Goal: Task Accomplishment & Management: Manage account settings

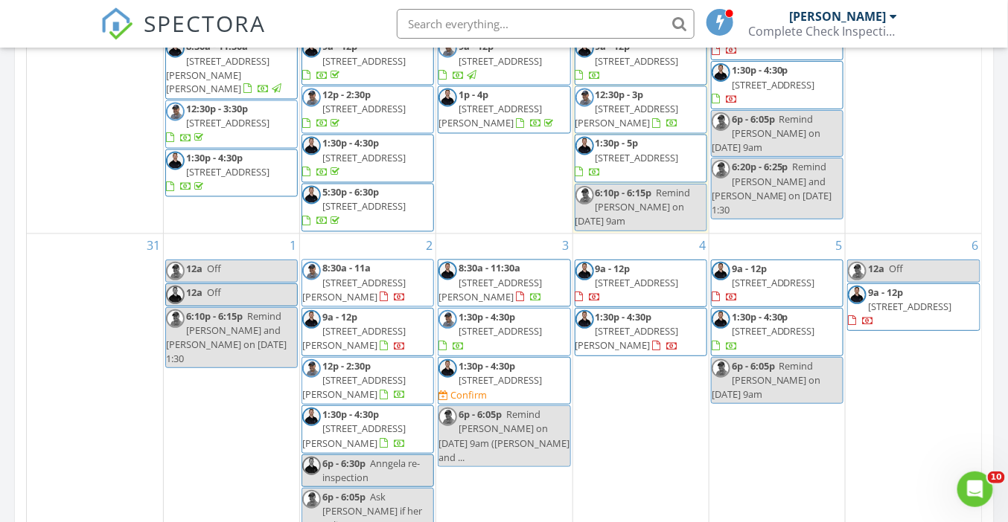
scroll to position [835, 0]
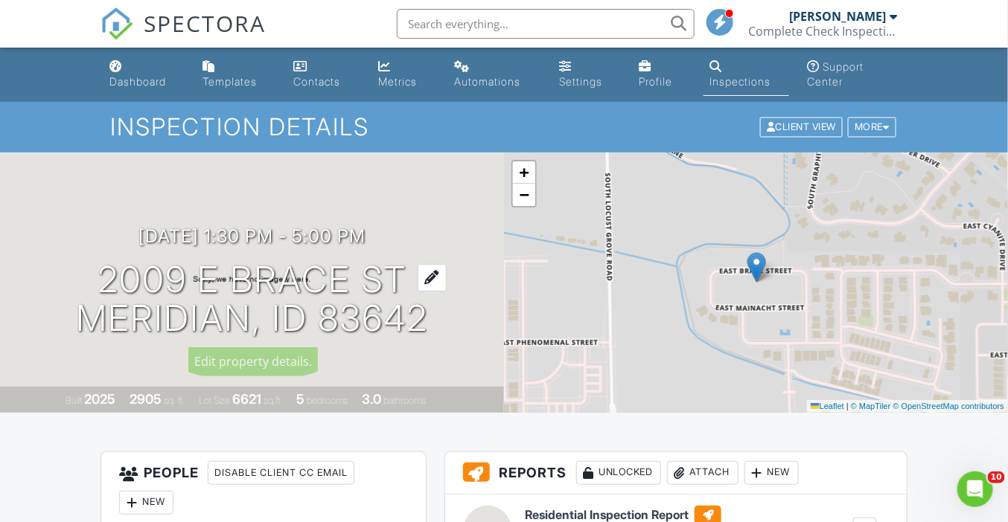
click at [280, 281] on h1 "2009 E Brace St Meridian, ID 83642" at bounding box center [252, 299] width 352 height 79
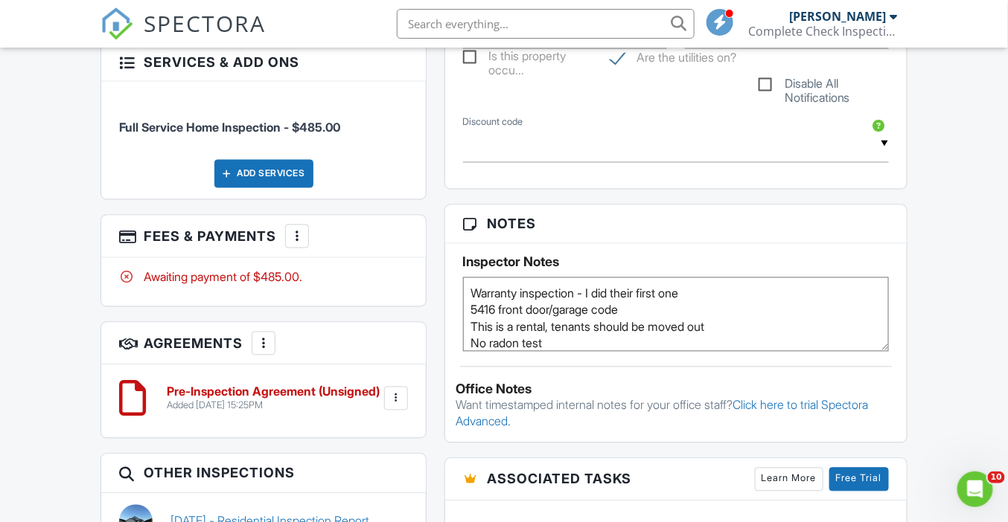
click at [63, 268] on div "Dashboard Templates Contacts Metrics Automations Settings Profile Inspections S…" at bounding box center [504, 290] width 1008 height 2119
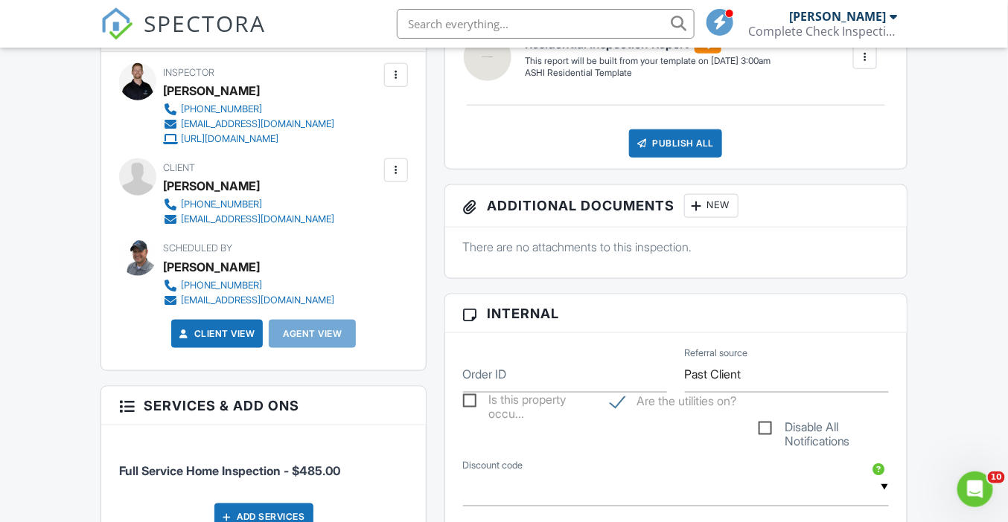
scroll to position [474, 0]
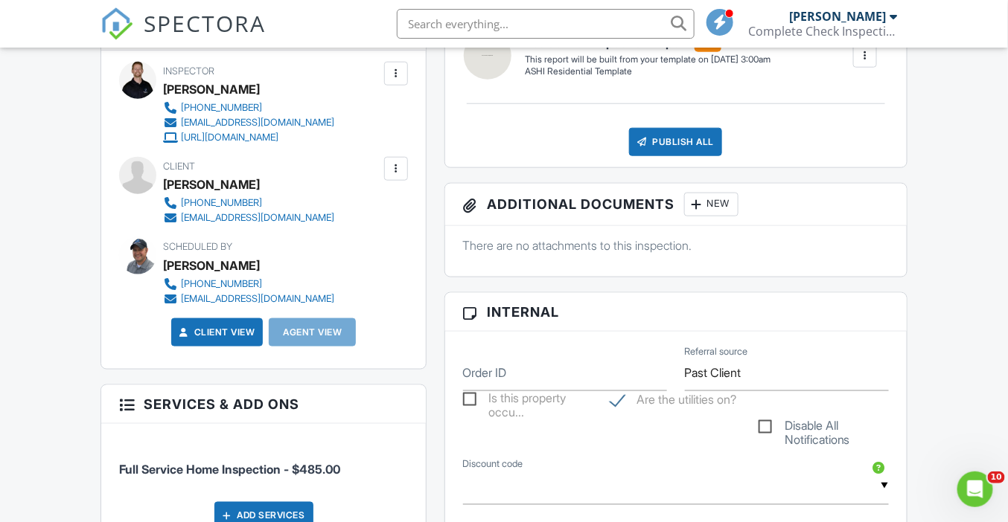
click at [394, 168] on div at bounding box center [395, 169] width 15 height 15
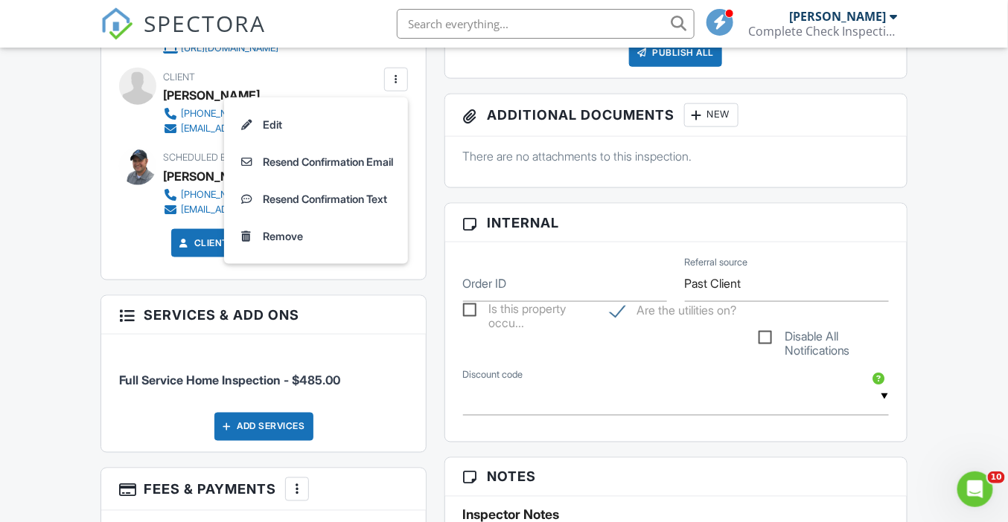
scroll to position [512, 0]
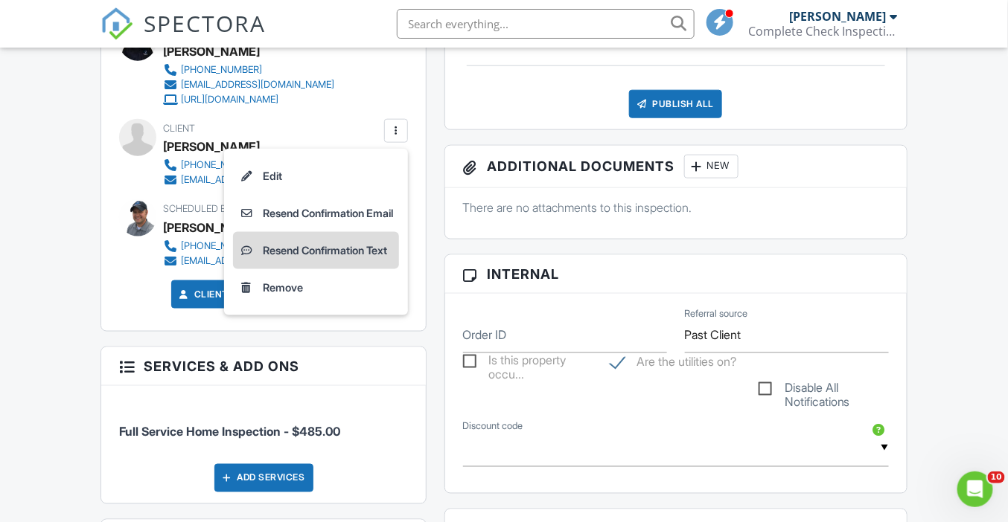
click at [348, 250] on li "Resend Confirmation Text" at bounding box center [316, 250] width 166 height 37
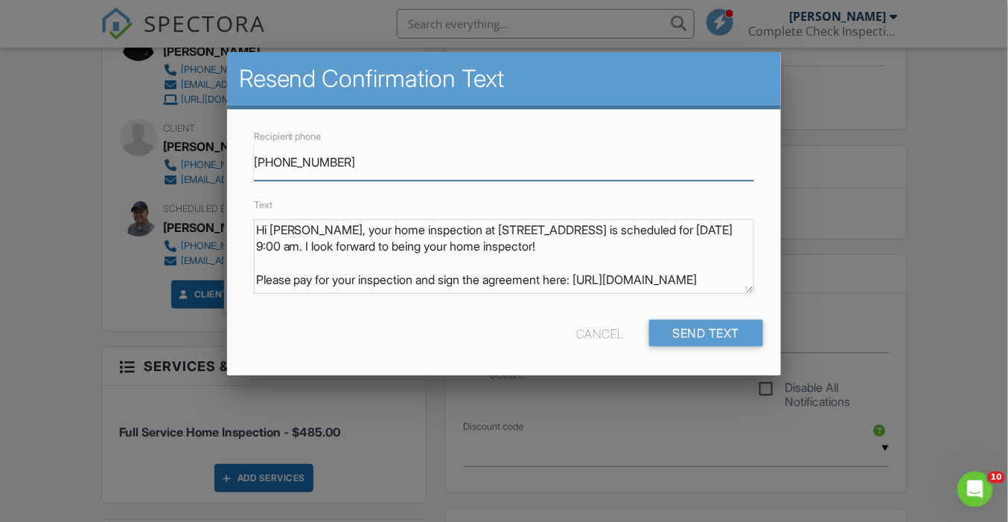
scroll to position [13, 0]
click at [246, 287] on div "Text Hi Sandy, your home inspection at 10649 W Garganey Dr, Star, ID 83669 is s…" at bounding box center [504, 251] width 519 height 110
click at [301, 160] on input "831-646-5416" at bounding box center [504, 162] width 501 height 36
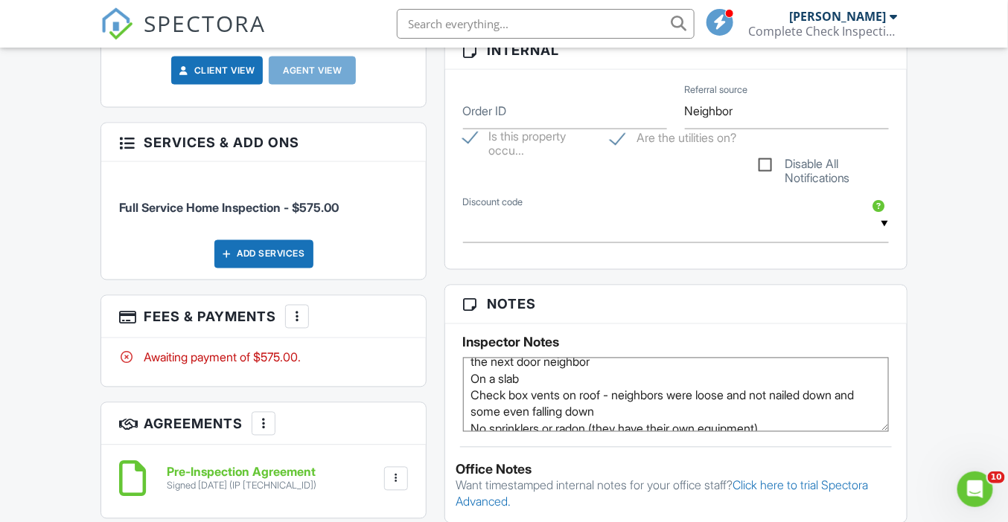
scroll to position [58, 0]
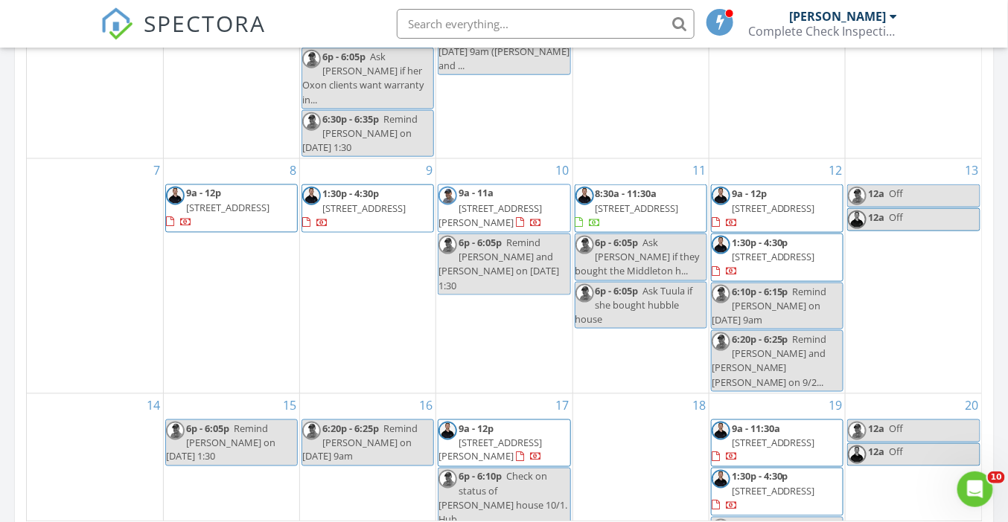
scroll to position [414, 0]
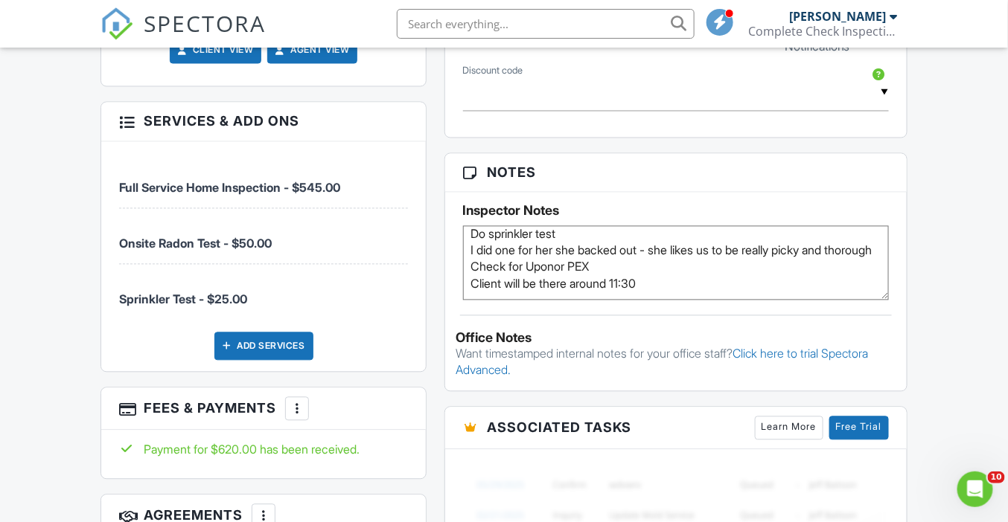
scroll to position [74, 0]
click at [72, 304] on div "Dashboard Templates Contacts Metrics Automations Settings Profile Inspections S…" at bounding box center [504, 239] width 1008 height 2119
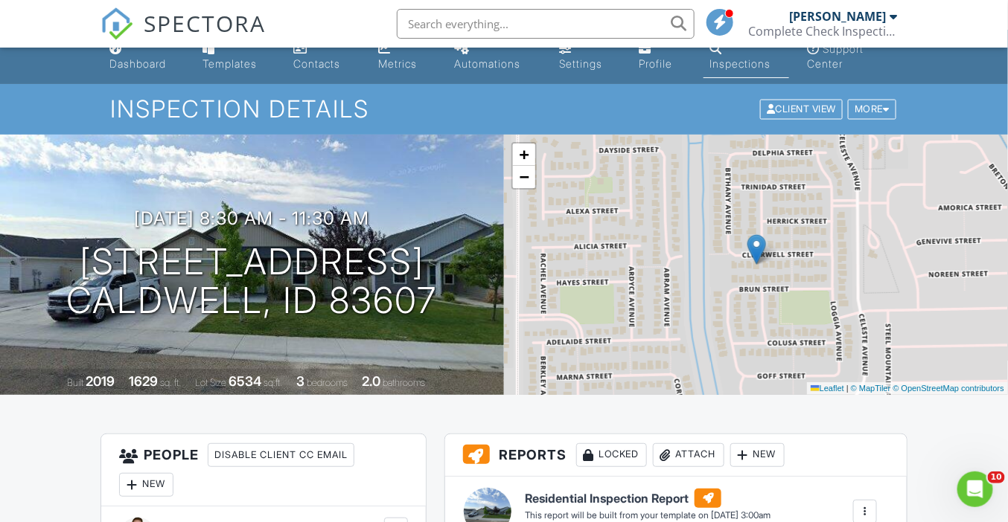
scroll to position [17, 0]
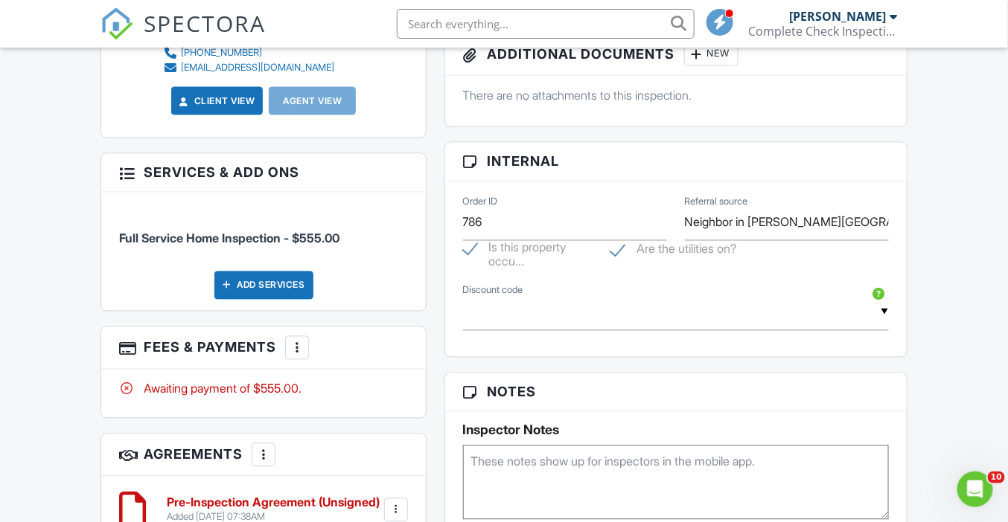
scroll to position [787, 0]
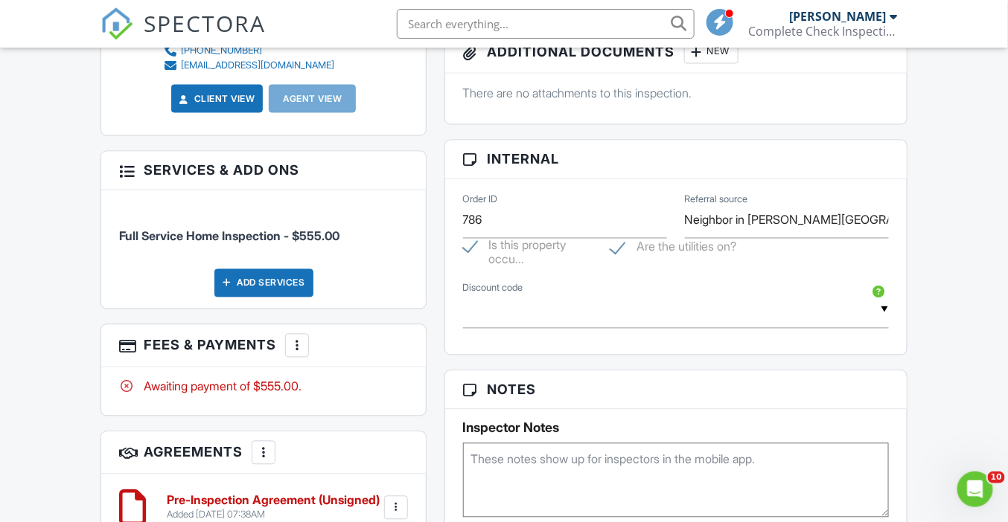
click at [300, 345] on div at bounding box center [297, 346] width 15 height 15
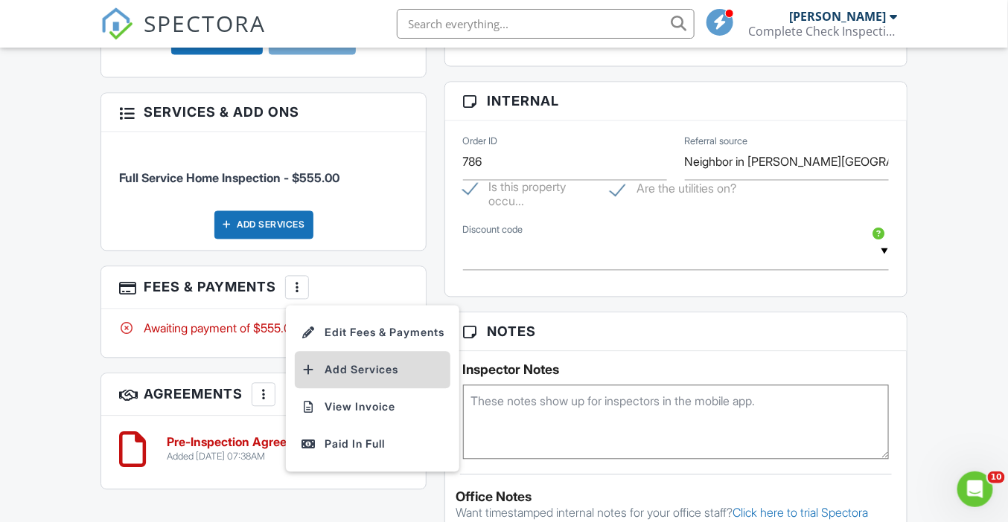
scroll to position [863, 0]
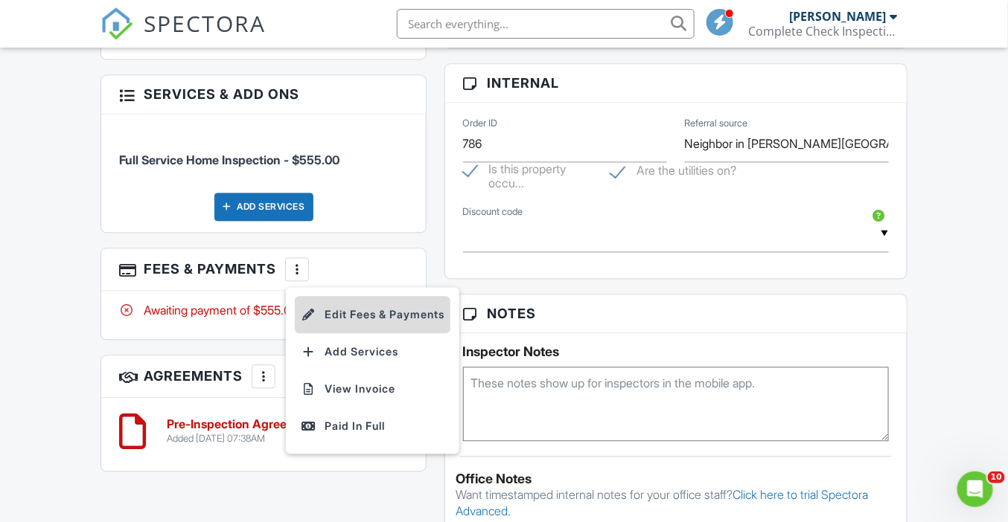
click at [383, 315] on li "Edit Fees & Payments" at bounding box center [373, 315] width 156 height 37
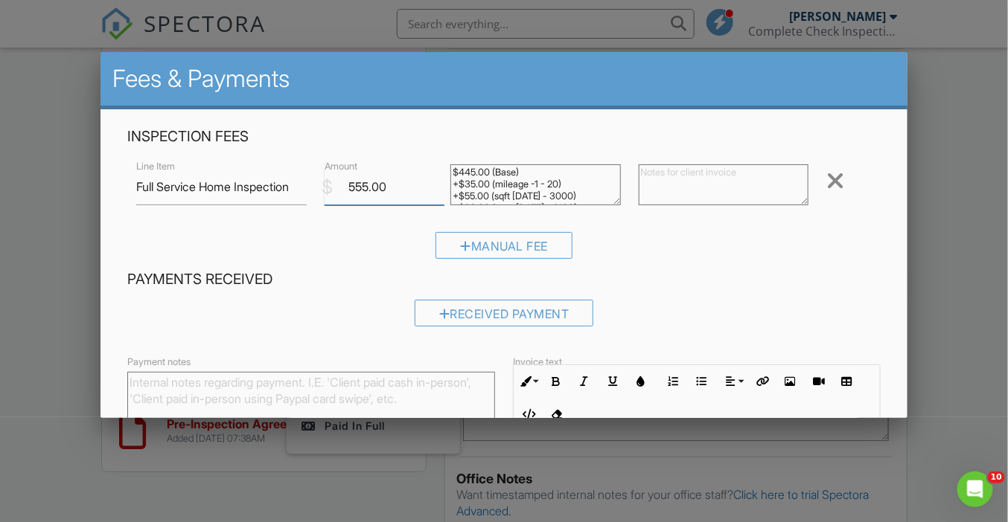
click at [361, 188] on input "555.00" at bounding box center [384, 187] width 120 height 36
type input "575.00"
click at [469, 173] on textarea "$445.00 (Base) +$35.00 (mileage -1 - 20) +$55.00 (sqft 2000 - 3000) +$20.00 (ye…" at bounding box center [535, 184] width 170 height 41
type textarea "$465.00 (Base) +$35.00 (mileage -1 - 20) +$55.00 (sqft [DATE] - 3000) +$20.00 (…"
click at [880, 231] on div "Inspection Fees Line Item Full Service Home Inspection $ Amount 575.00 $445.00 …" at bounding box center [503, 198] width 770 height 143
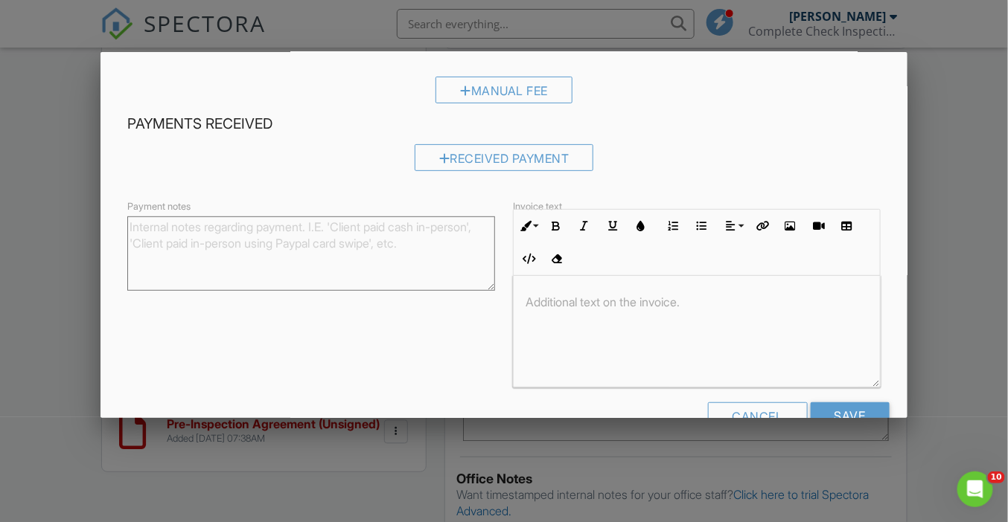
scroll to position [196, 0]
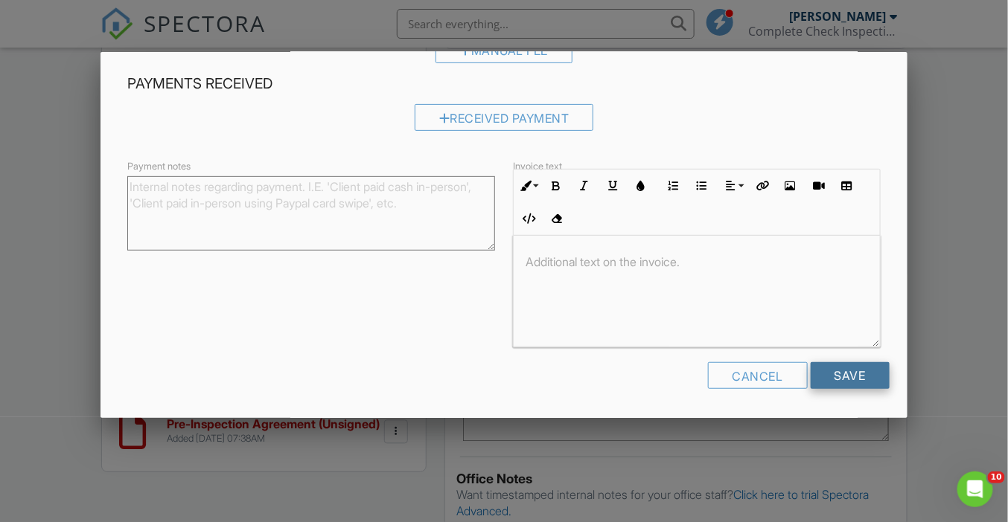
click at [851, 374] on input "Save" at bounding box center [849, 375] width 79 height 27
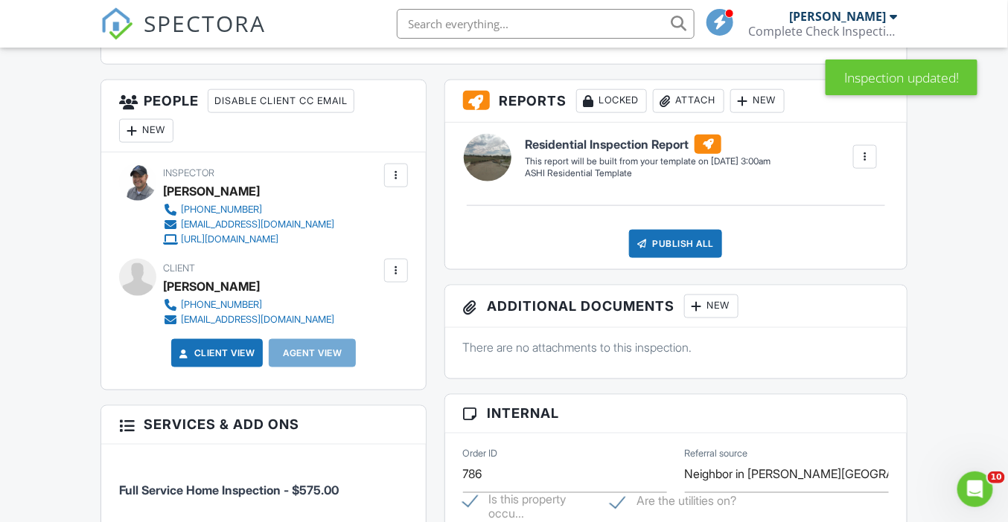
scroll to position [516, 0]
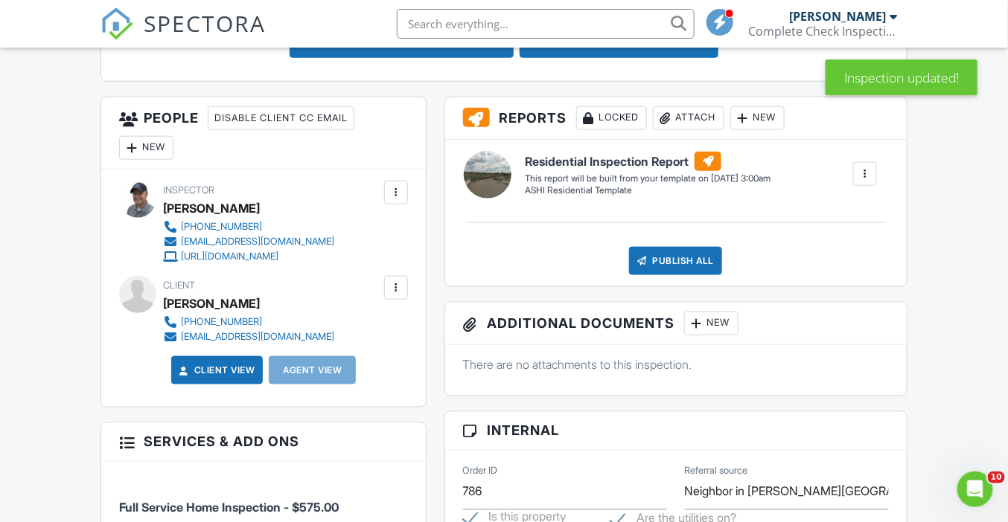
click at [154, 147] on div "New" at bounding box center [146, 148] width 54 height 24
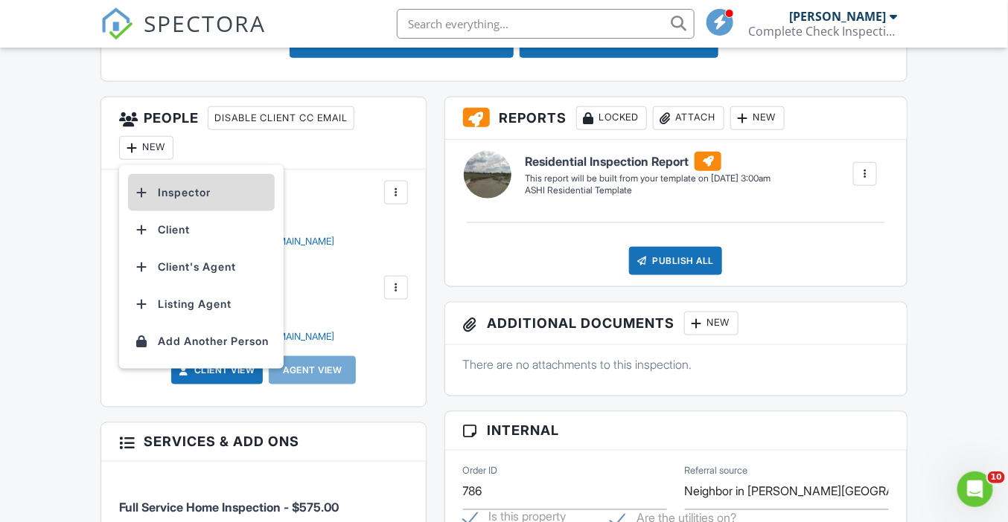
click at [198, 191] on li "Inspector" at bounding box center [201, 192] width 147 height 37
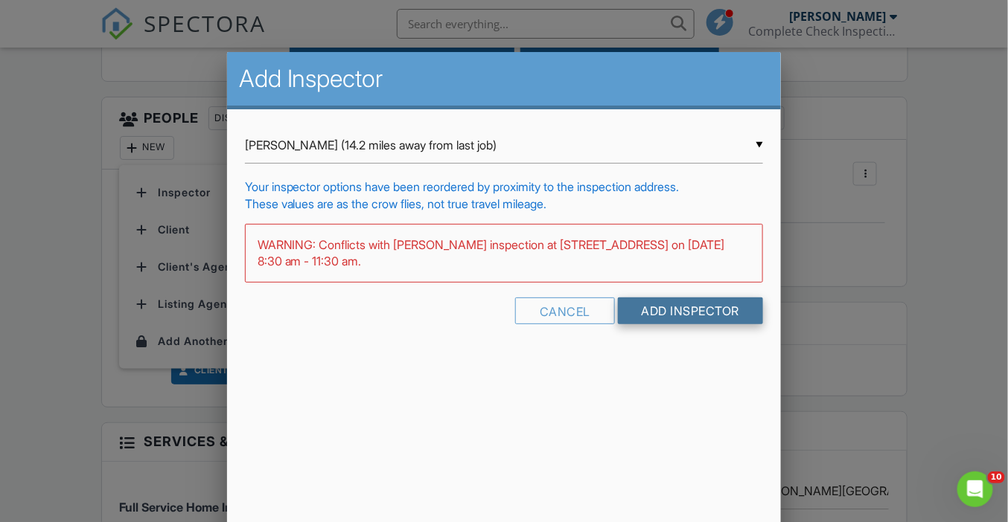
click at [697, 313] on input "Add Inspector" at bounding box center [691, 311] width 146 height 27
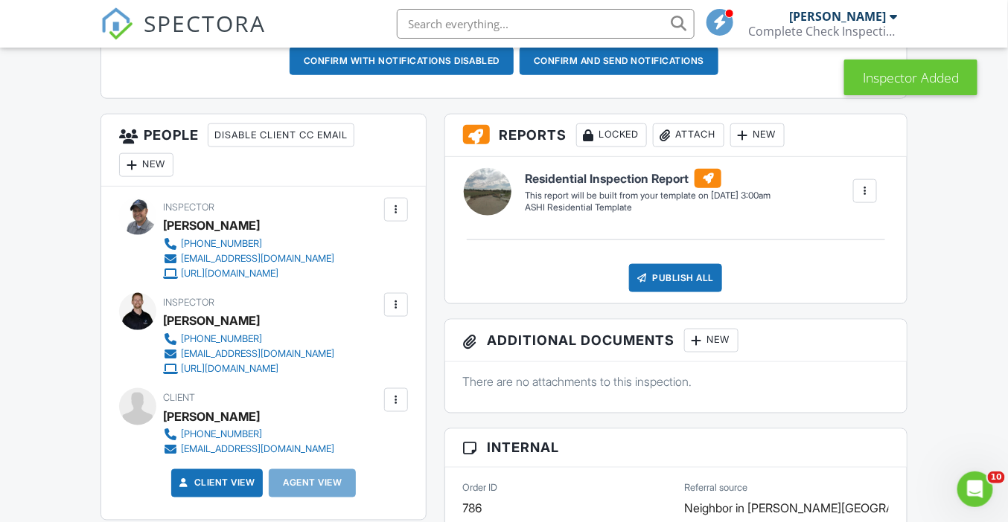
click at [394, 299] on div at bounding box center [395, 305] width 15 height 15
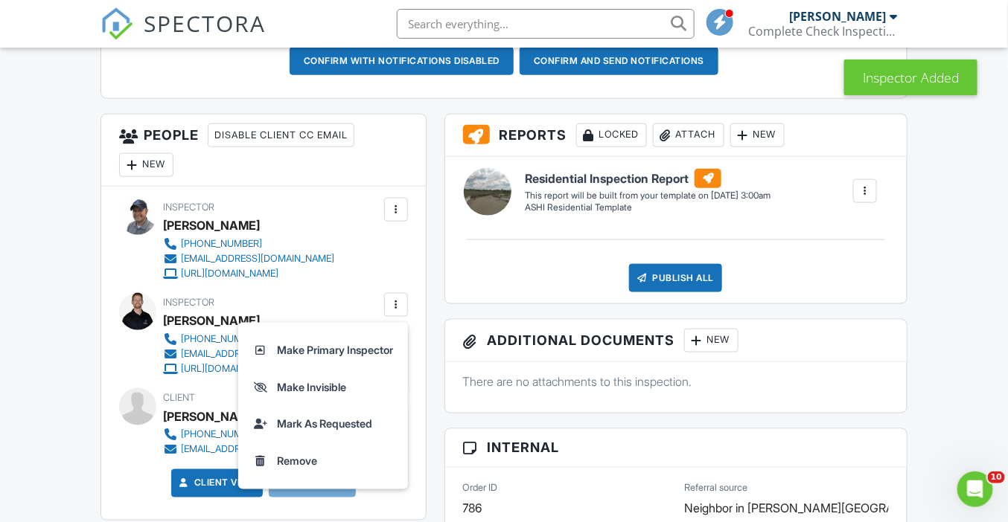
click at [400, 206] on div at bounding box center [395, 209] width 15 height 15
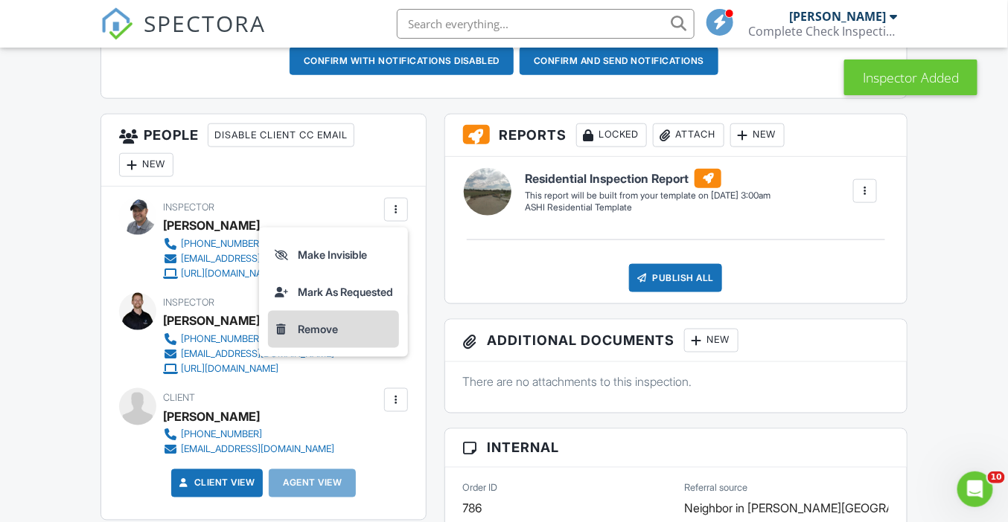
click at [356, 325] on li "Remove" at bounding box center [333, 329] width 131 height 37
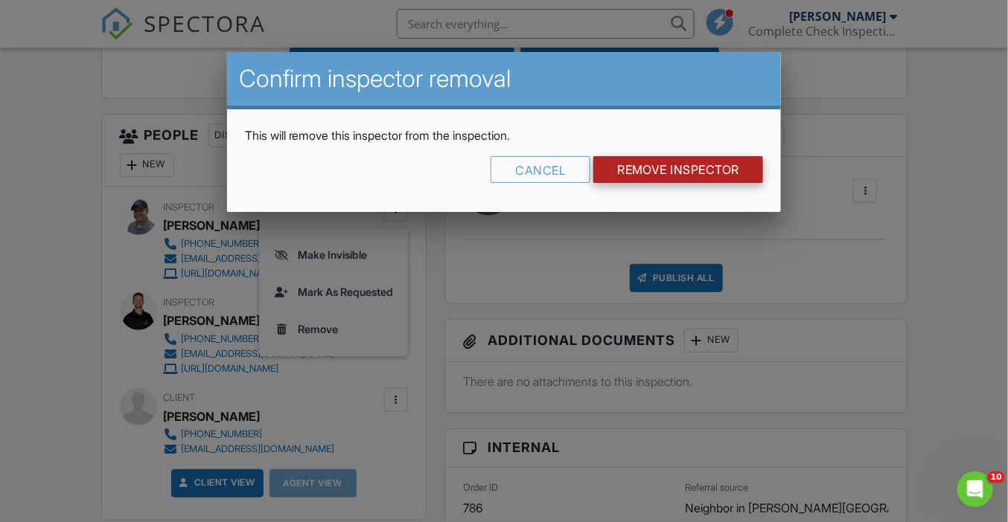
click at [748, 172] on input "Remove Inspector" at bounding box center [678, 169] width 170 height 27
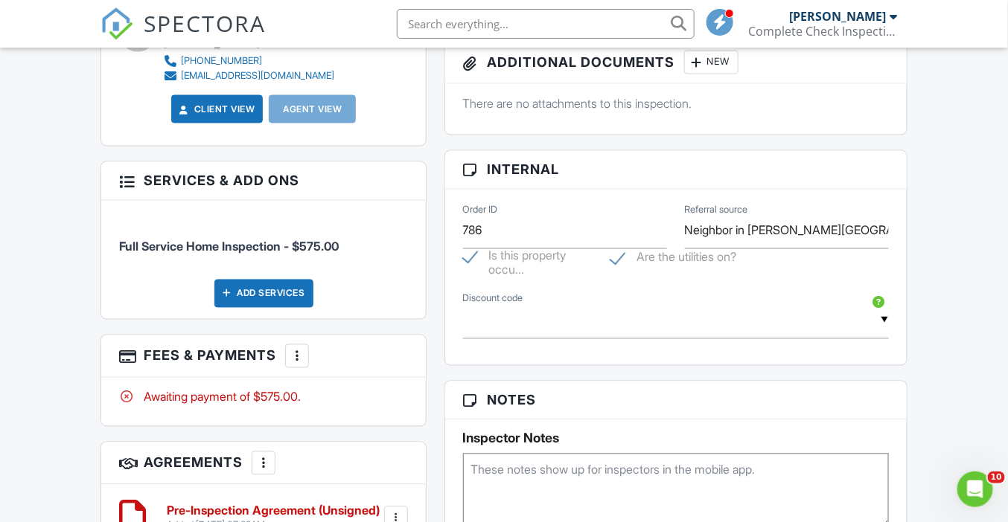
scroll to position [779, 0]
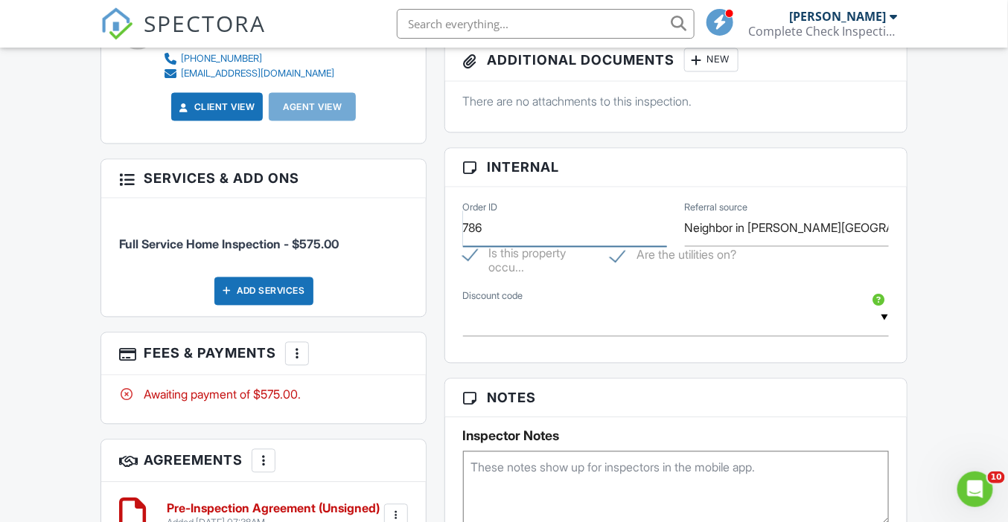
click at [473, 226] on input "786" at bounding box center [565, 229] width 204 height 36
click at [63, 248] on div "Dashboard Templates Contacts Metrics Automations Settings Profile Inspections S…" at bounding box center [504, 260] width 1008 height 1985
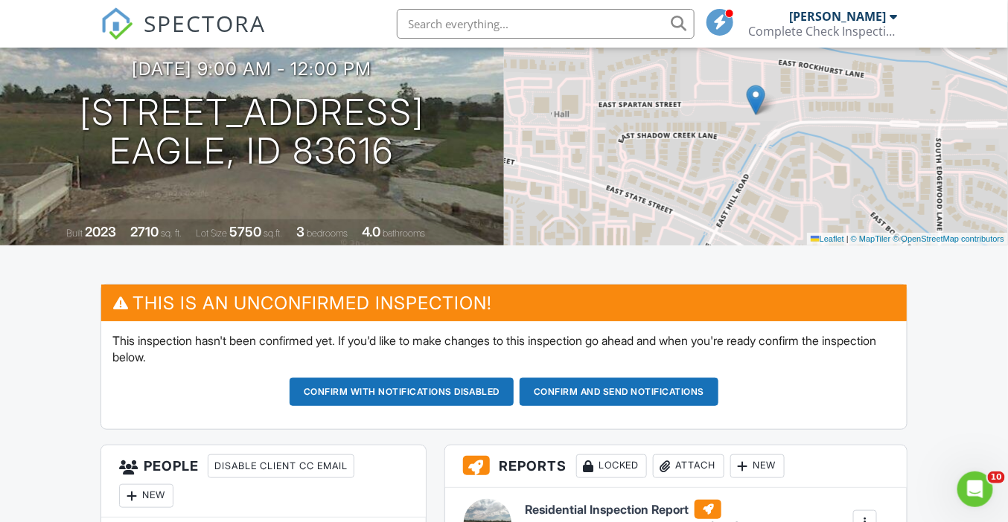
scroll to position [0, 0]
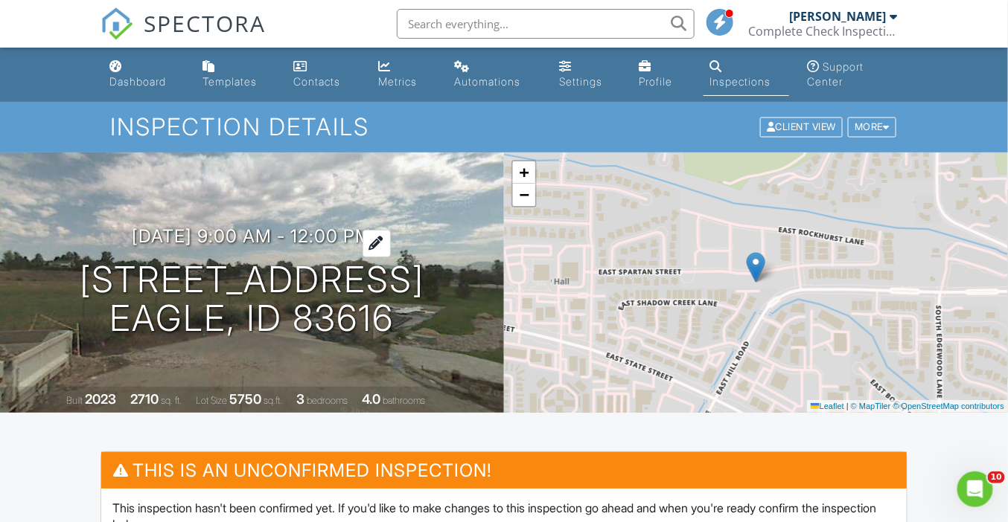
click at [367, 239] on h3 "09/03/2025 9:00 am - 12:00 pm" at bounding box center [252, 236] width 240 height 20
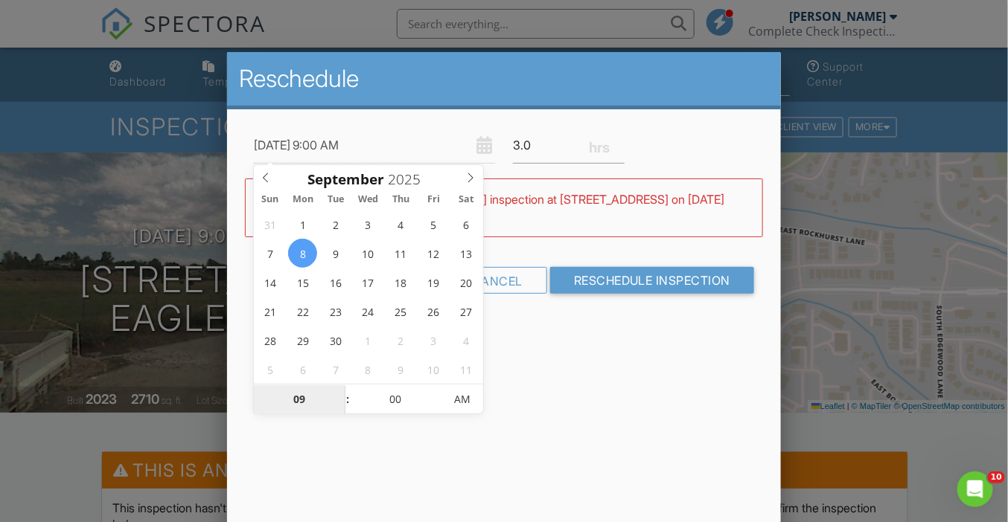
type input "09/08/2025 12:00 AM"
type input "12"
type input "09/08/2025 1:00 AM"
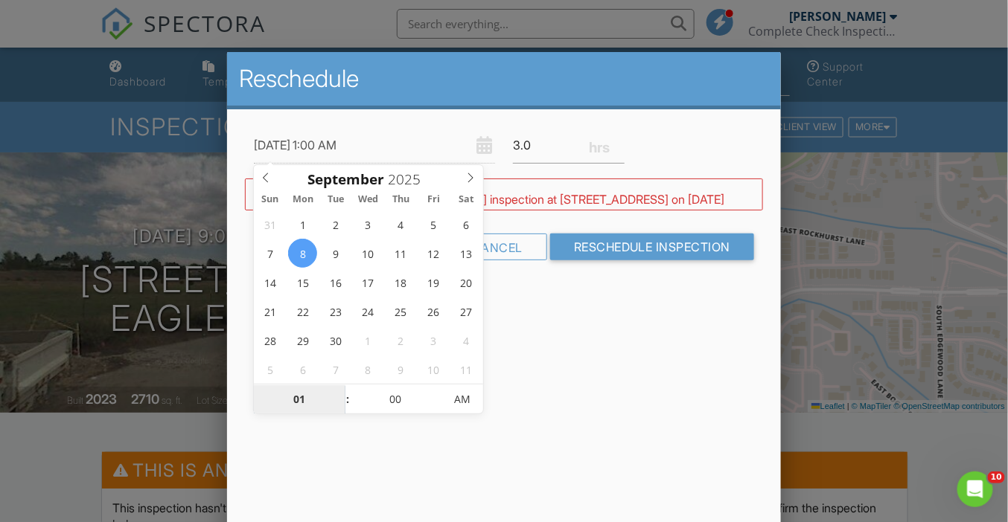
type input "01"
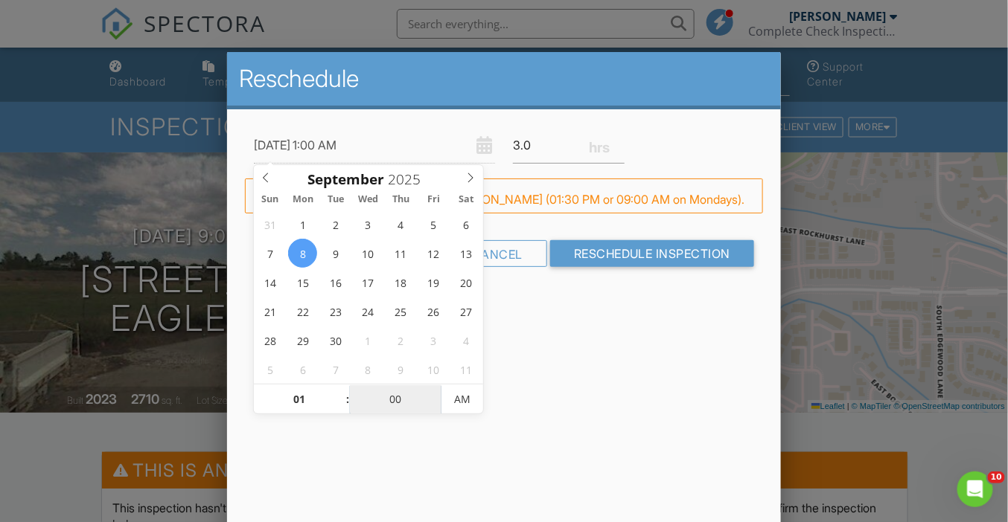
type input "09/08/2025 1:03 AM"
type input "03"
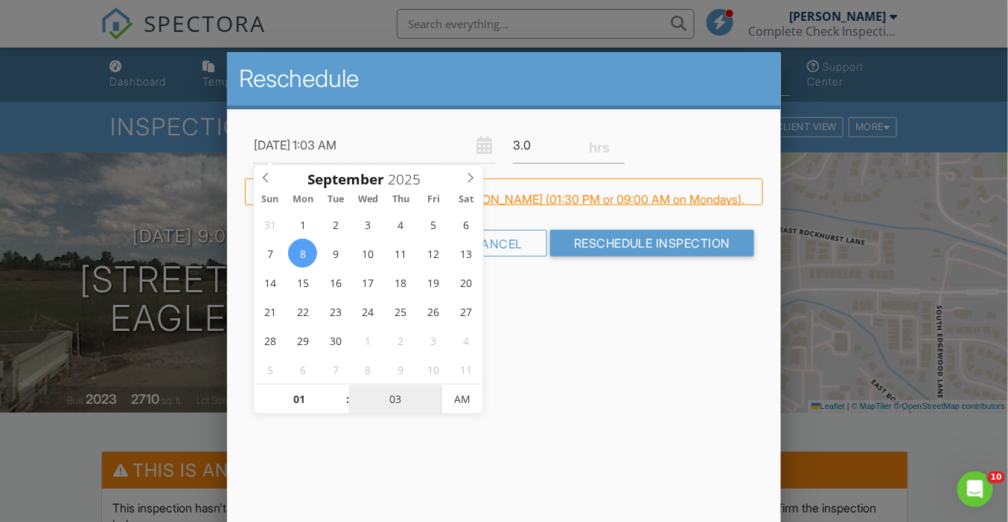
type input "09/08/2025 1:30 AM"
type input "30"
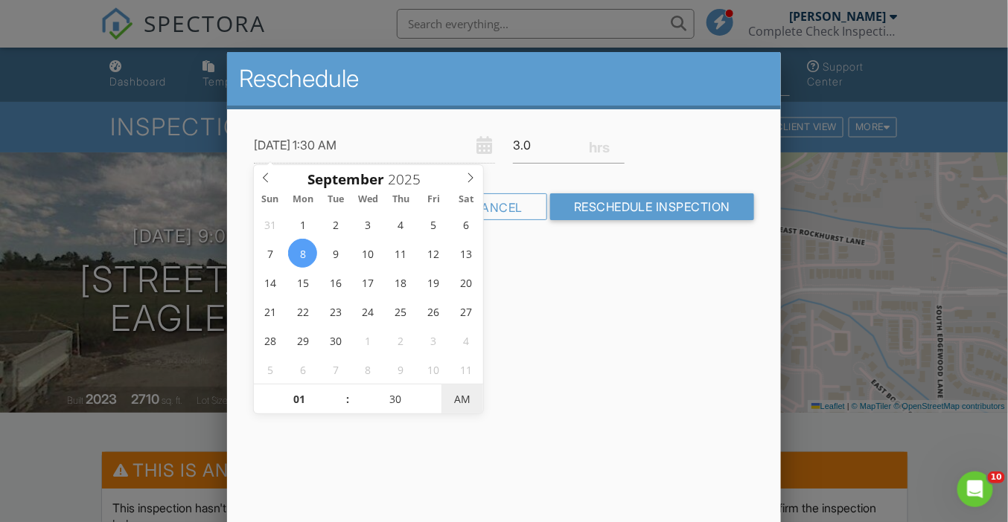
type input "09/08/2025 1:30 PM"
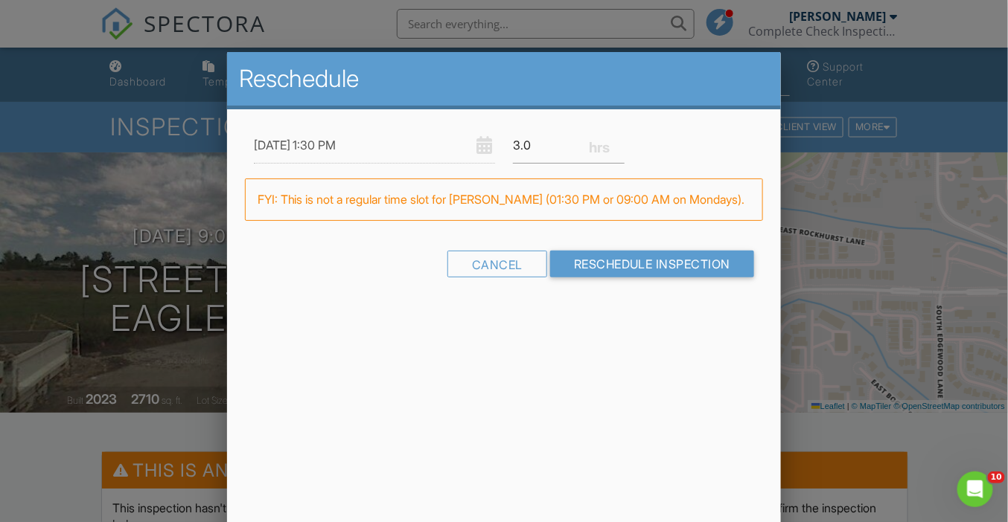
click at [620, 380] on div "Reschedule 09/08/2025 1:30 PM 3.0 Warning: this date/time is in the past. WARNI…" at bounding box center [504, 312] width 554 height 521
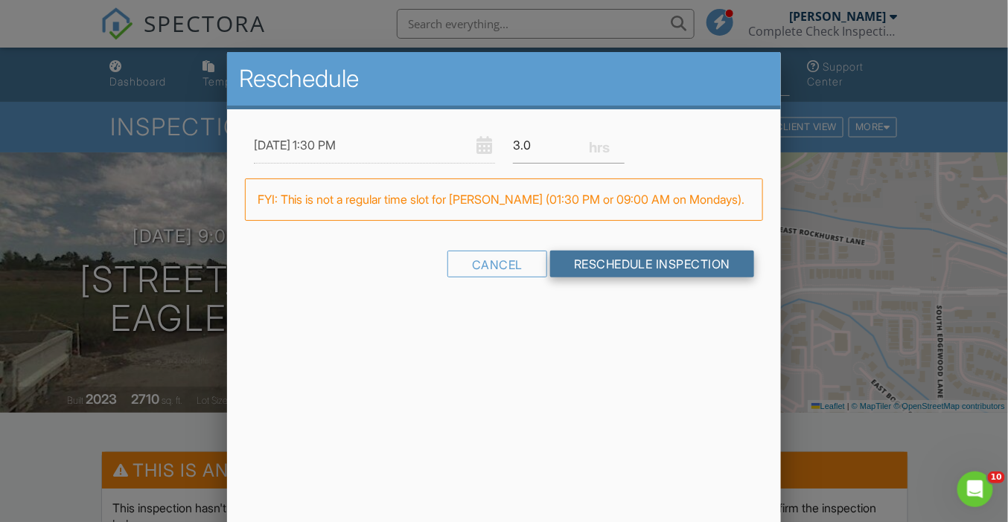
click at [631, 266] on input "Reschedule Inspection" at bounding box center [652, 264] width 205 height 27
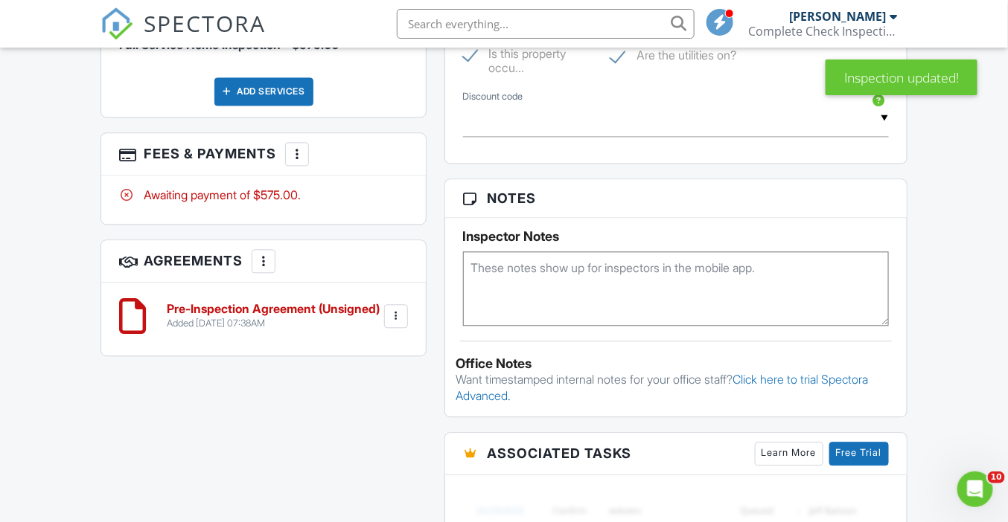
scroll to position [985, 0]
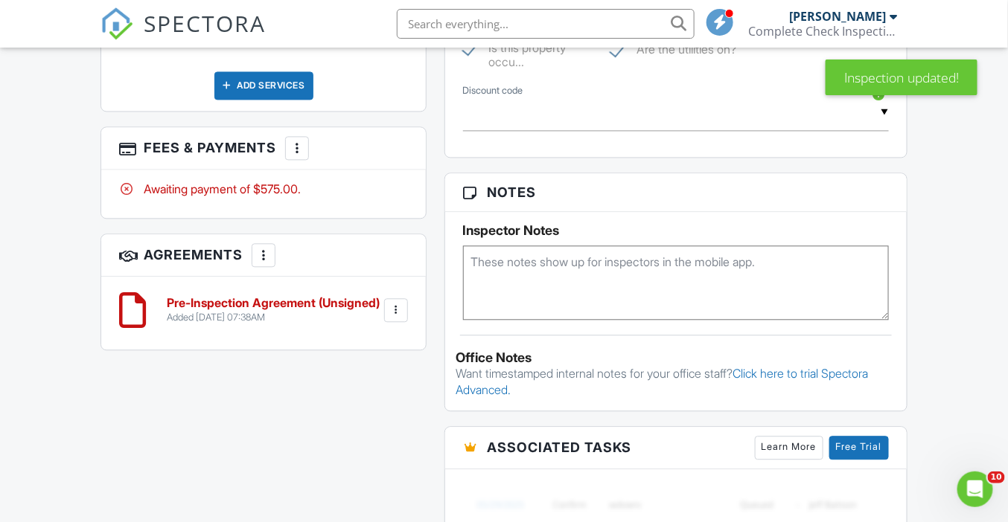
click at [606, 278] on textarea at bounding box center [676, 283] width 426 height 74
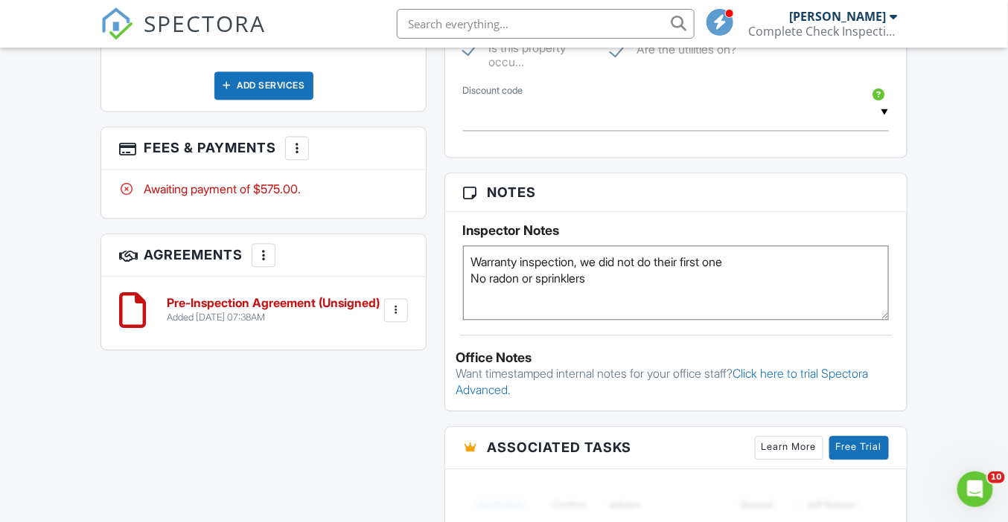
type textarea "Warranty inspection, we did not do their first one No radon or sprinklers"
click at [269, 415] on div "This is an Unconfirmed Inspection! This inspection hasn't been confirmed yet. I…" at bounding box center [504, 145] width 824 height 1359
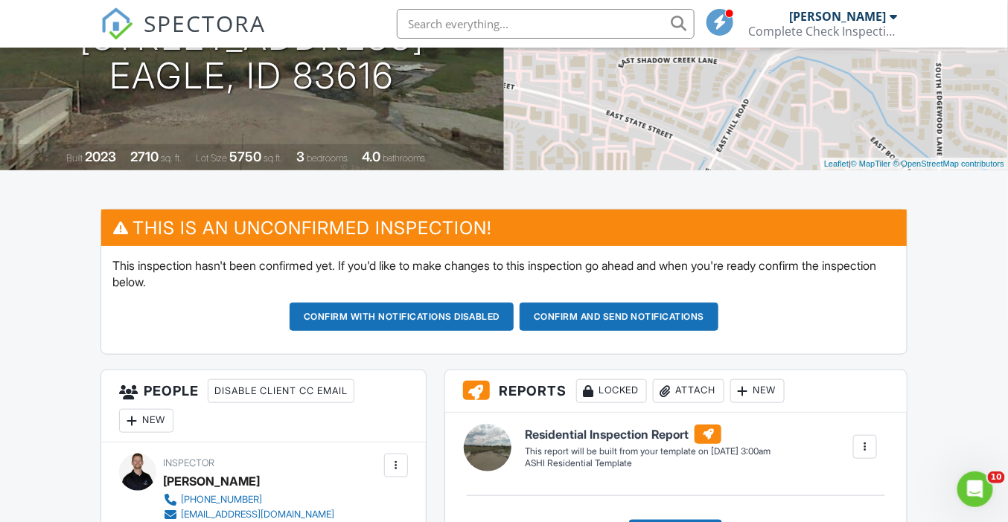
scroll to position [194, 0]
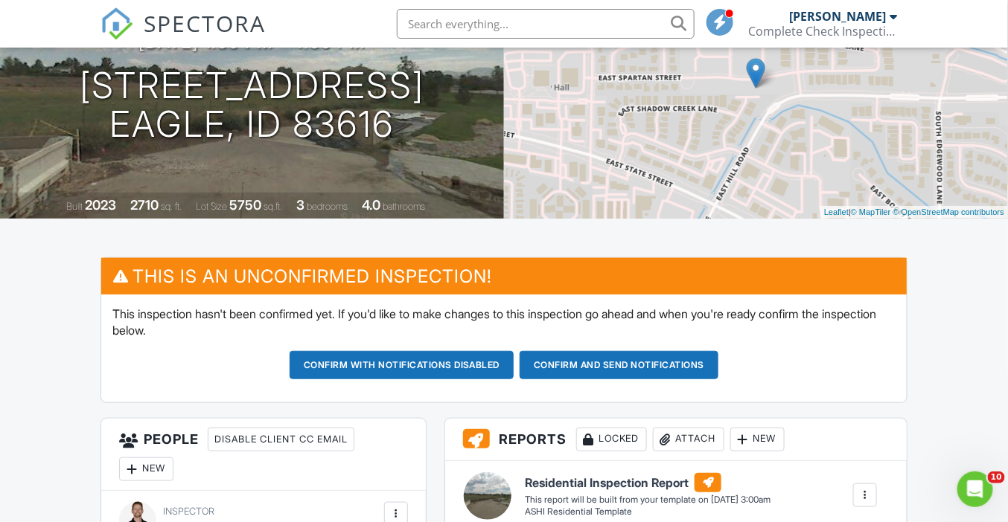
click at [514, 367] on button "Confirm and send notifications" at bounding box center [402, 365] width 225 height 28
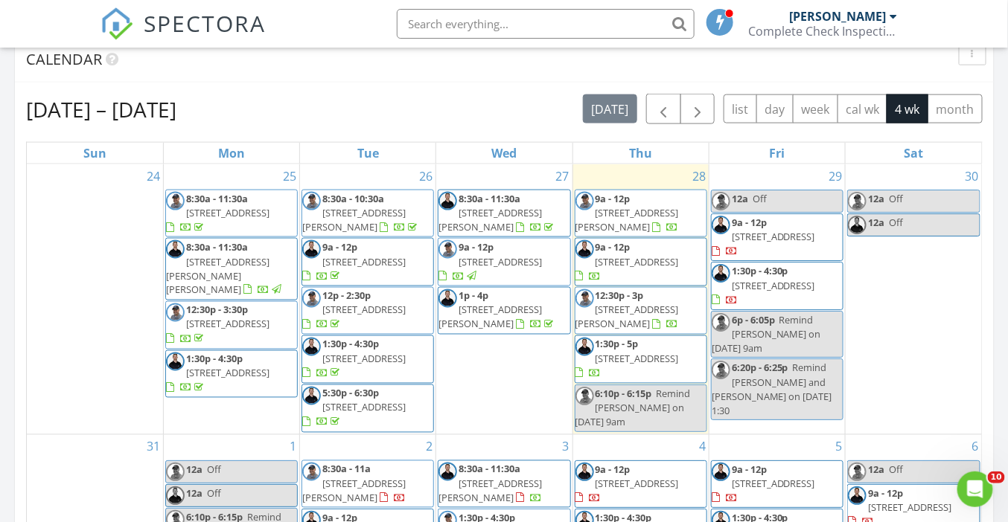
scroll to position [1355, 1008]
